Goal: Information Seeking & Learning: Learn about a topic

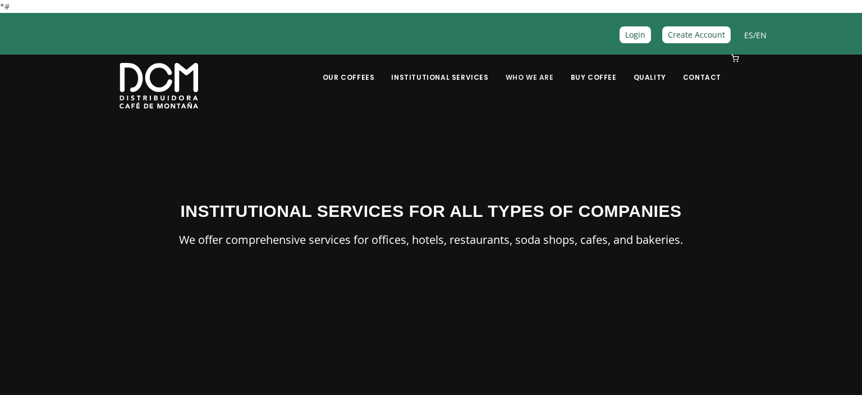
click at [527, 73] on font "Who We Are" at bounding box center [530, 77] width 48 height 10
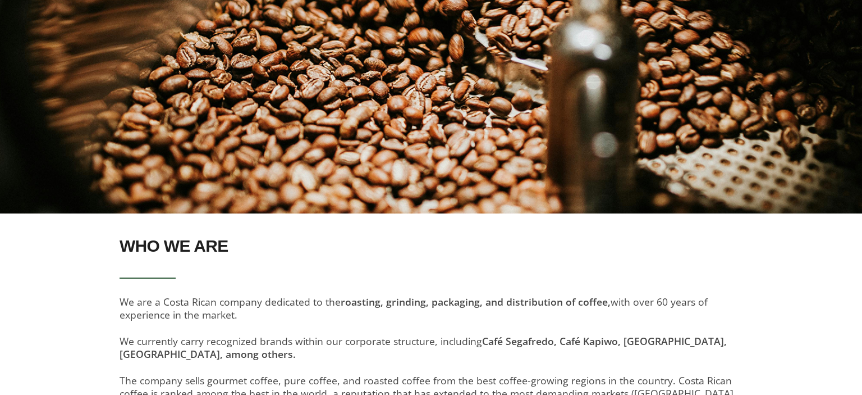
scroll to position [225, 0]
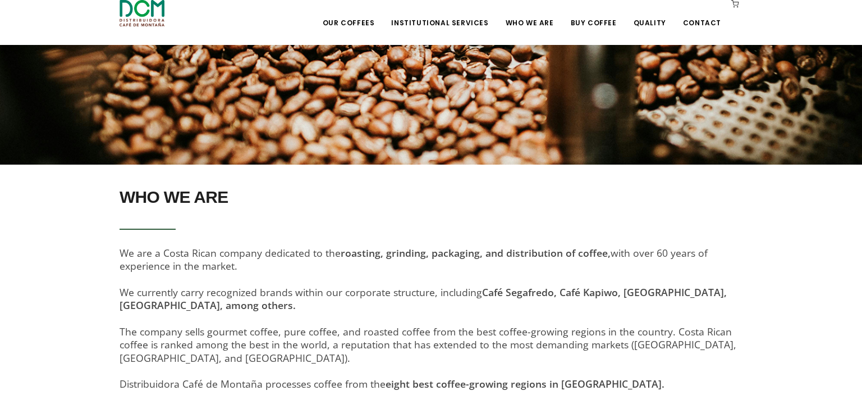
click at [430, 300] on div "WHO WE ARE We are a Costa Rican company dedicated to the roasting, grinding, pa…" at bounding box center [431, 292] width 623 height 222
click at [429, 295] on font "We currently carry recognized brands within our corporate structure, including" at bounding box center [301, 291] width 363 height 13
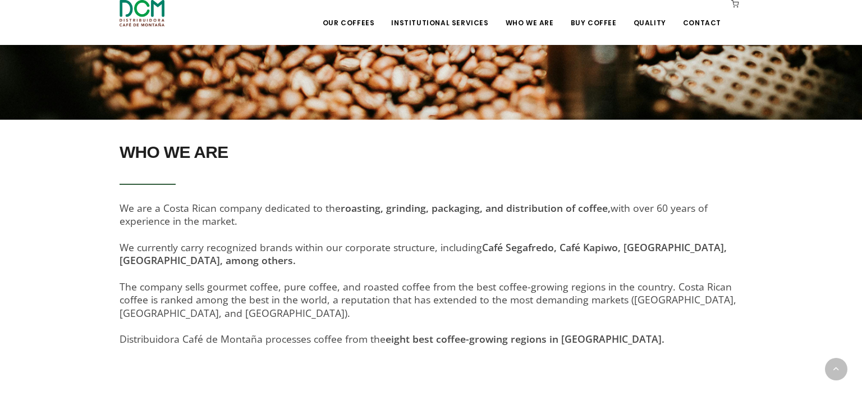
scroll to position [281, 0]
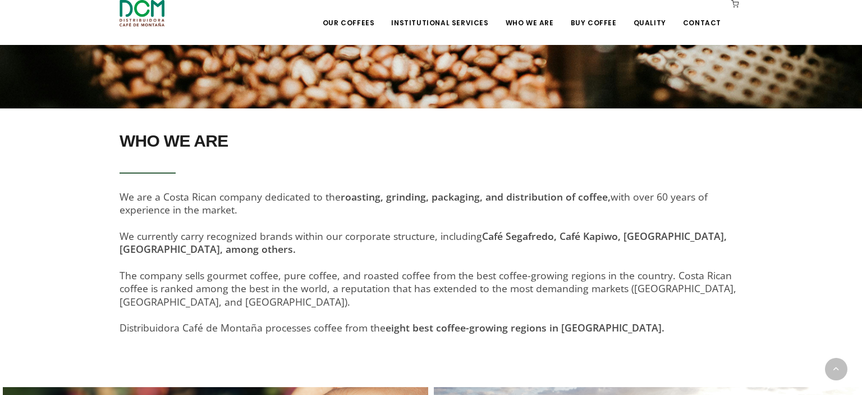
click at [517, 268] on font "The company sells gourmet coffee, pure coffee, and roasted coffee from the best…" at bounding box center [428, 288] width 617 height 40
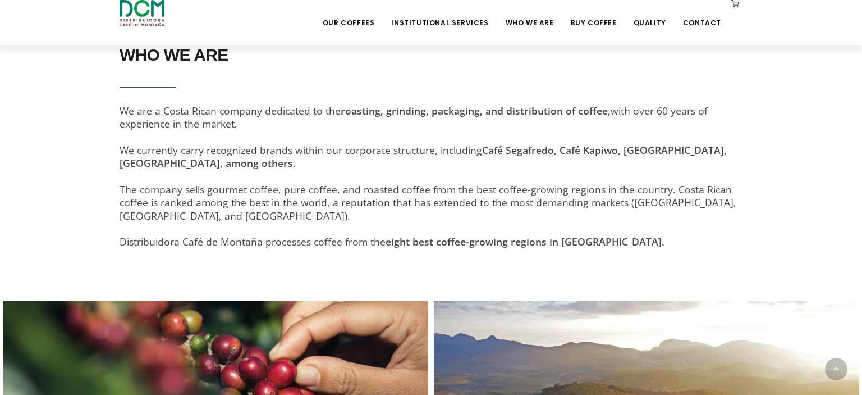
scroll to position [561, 0]
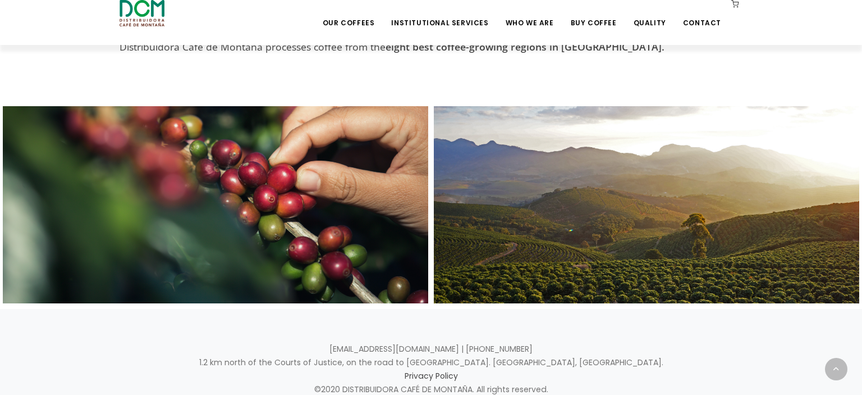
click at [613, 246] on div at bounding box center [647, 205] width 426 height 198
